Goal: Obtain resource: Obtain resource

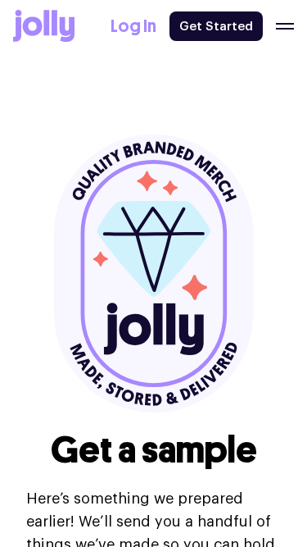
select select
click at [110, 374] on icon at bounding box center [154, 273] width 200 height 278
click at [281, 143] on header "Get a sample Here’s something we prepared earlier! We’ll send you a handful of …" at bounding box center [153, 327] width 307 height 654
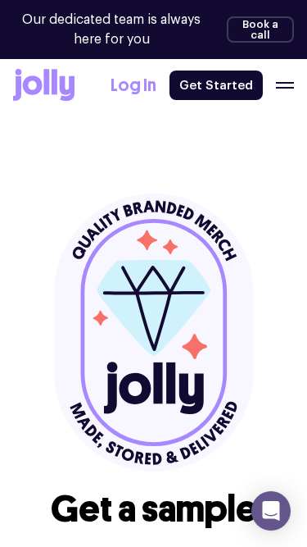
click at [184, 227] on icon at bounding box center [153, 332] width 147 height 227
click at [105, 352] on icon at bounding box center [154, 332] width 200 height 278
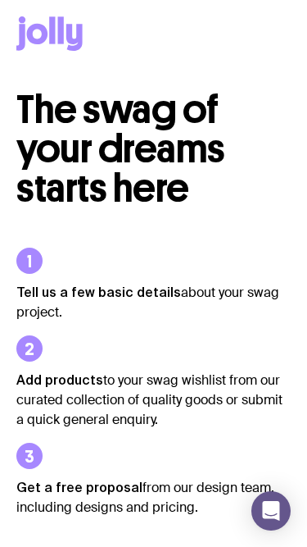
click at [283, 170] on h2 "The swag of your dreams starts here" at bounding box center [153, 149] width 275 height 118
click at [76, 123] on span "The swag of your dreams starts here" at bounding box center [120, 148] width 209 height 127
click at [135, 320] on p "Tell us a few basic details about your swag project." at bounding box center [153, 302] width 275 height 40
click at [134, 281] on li "Tell us a few basic details about your swag project." at bounding box center [153, 284] width 275 height 75
click at [159, 150] on span "The swag of your dreams starts here" at bounding box center [120, 148] width 209 height 127
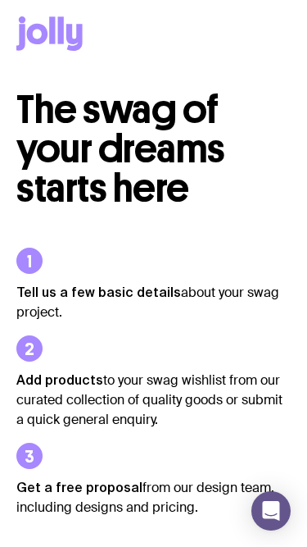
click at [163, 126] on span "The swag of your dreams starts here" at bounding box center [120, 148] width 209 height 127
click at [160, 142] on span "The swag of your dreams starts here" at bounding box center [120, 148] width 209 height 127
click at [252, 202] on h2 "The swag of your dreams starts here" at bounding box center [153, 149] width 275 height 118
click at [34, 202] on span "The swag of your dreams starts here" at bounding box center [120, 148] width 209 height 127
click at [70, 231] on ul "Tell us a few basic details about your swag project. Add products to your swag …" at bounding box center [153, 382] width 275 height 348
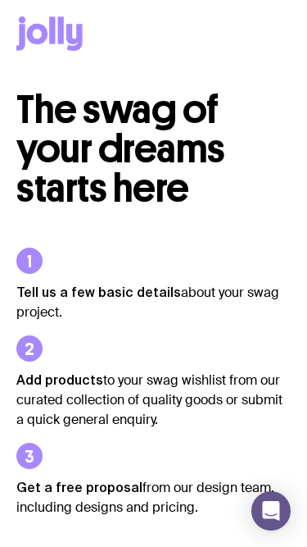
click at [31, 231] on ul "Tell us a few basic details about your swag project. Add products to your swag …" at bounding box center [153, 382] width 275 height 348
click at [256, 212] on ul "Tell us a few basic details about your swag project. Add products to your swag …" at bounding box center [153, 382] width 275 height 348
click at [30, 259] on li "Tell us a few basic details about your swag project." at bounding box center [153, 284] width 275 height 75
click at [67, 196] on span "The swag of your dreams starts here" at bounding box center [120, 148] width 209 height 127
click at [128, 200] on span "The swag of your dreams starts here" at bounding box center [120, 148] width 209 height 127
